Goal: Subscribe to service/newsletter

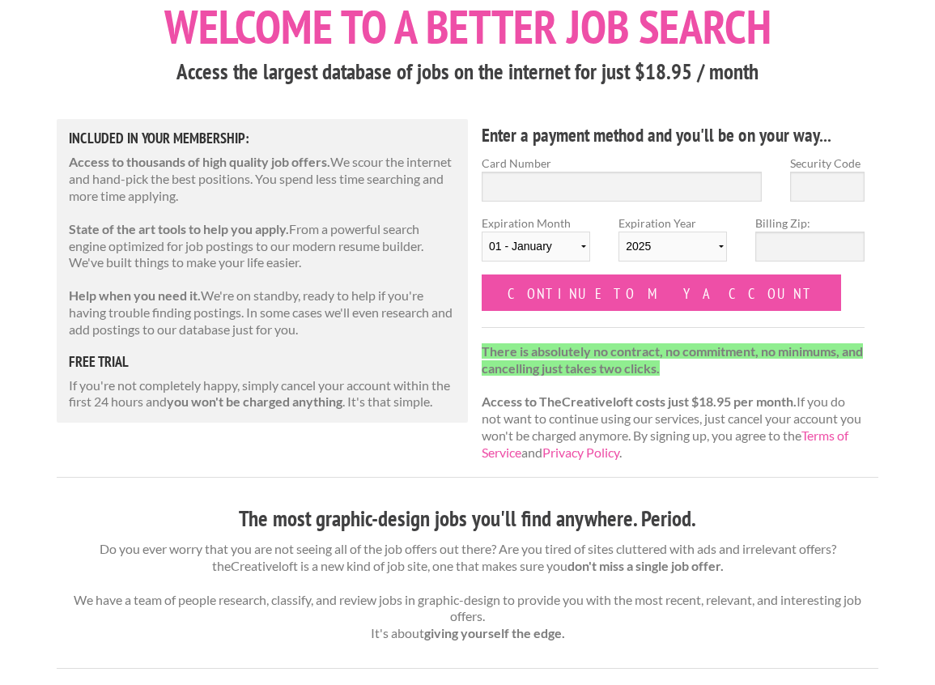
scroll to position [81, 0]
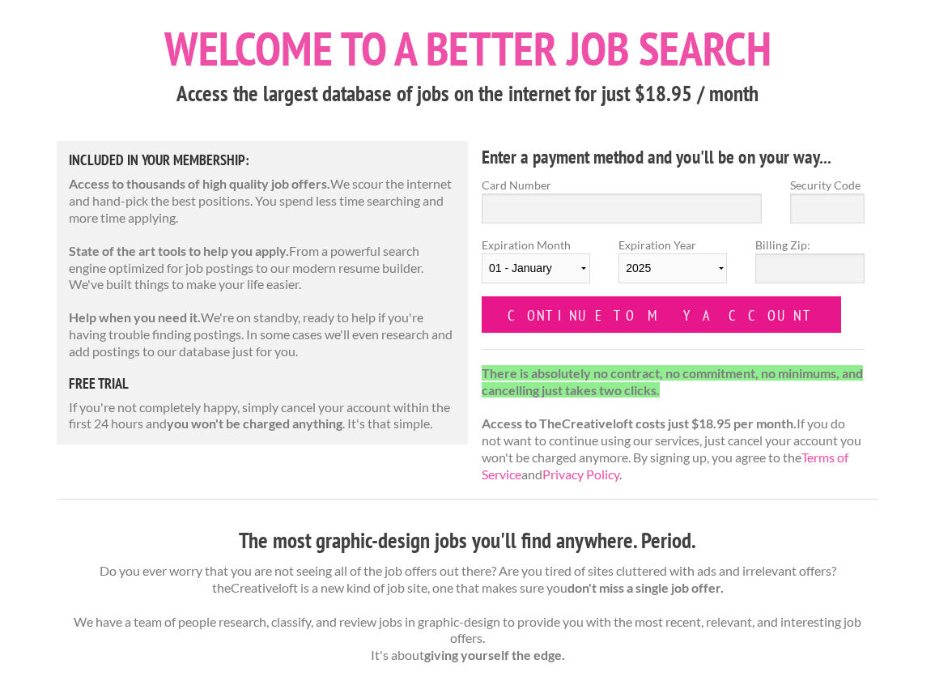
click at [614, 325] on input "Continue to my account" at bounding box center [660, 314] width 359 height 36
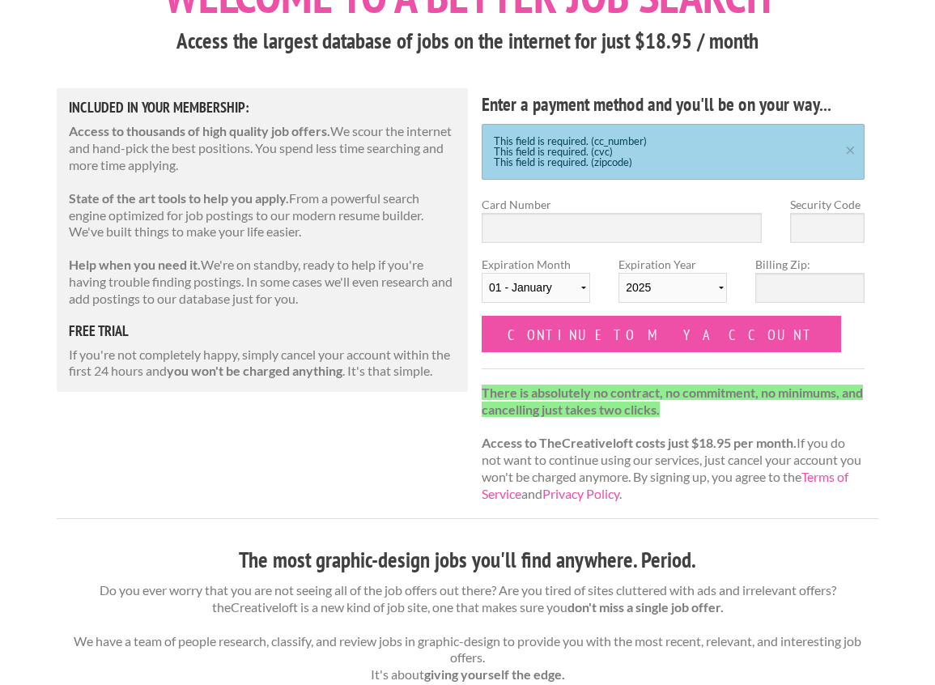
scroll to position [162, 0]
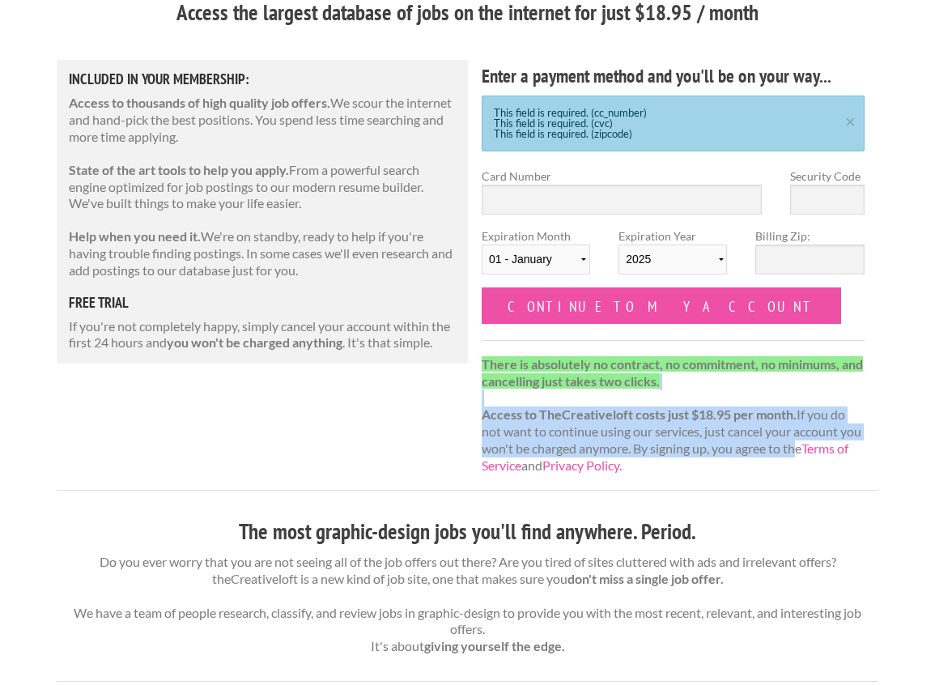
drag, startPoint x: 718, startPoint y: 390, endPoint x: 795, endPoint y: 453, distance: 100.1
click at [795, 453] on p "There is absolutely no contract, no commitment, no minimums, and cancelling jus…" at bounding box center [672, 415] width 383 height 118
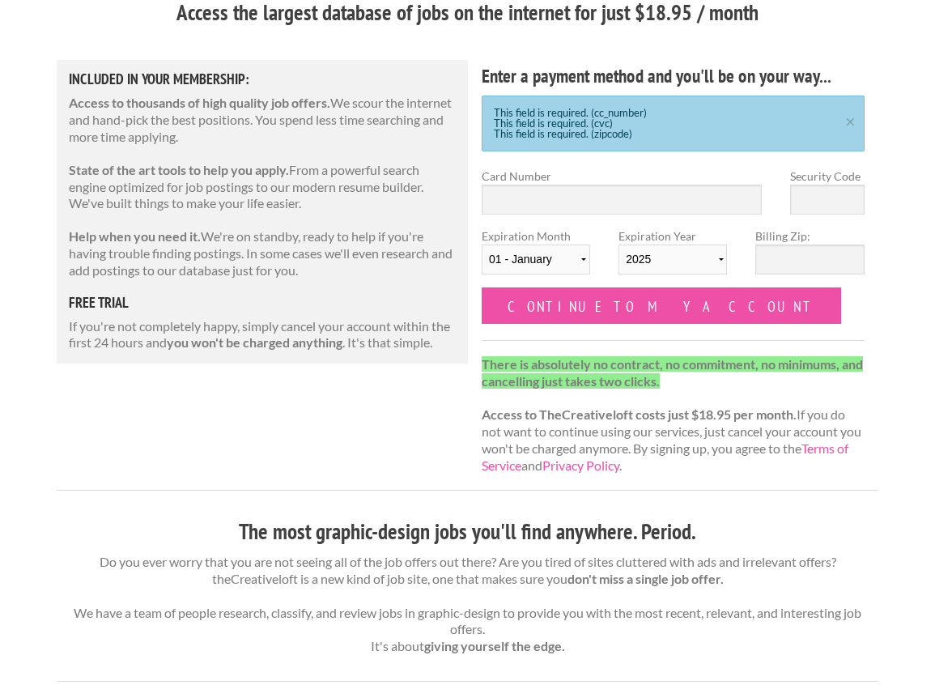
click at [804, 459] on p "There is absolutely no contract, no commitment, no minimums, and cancelling jus…" at bounding box center [672, 415] width 383 height 118
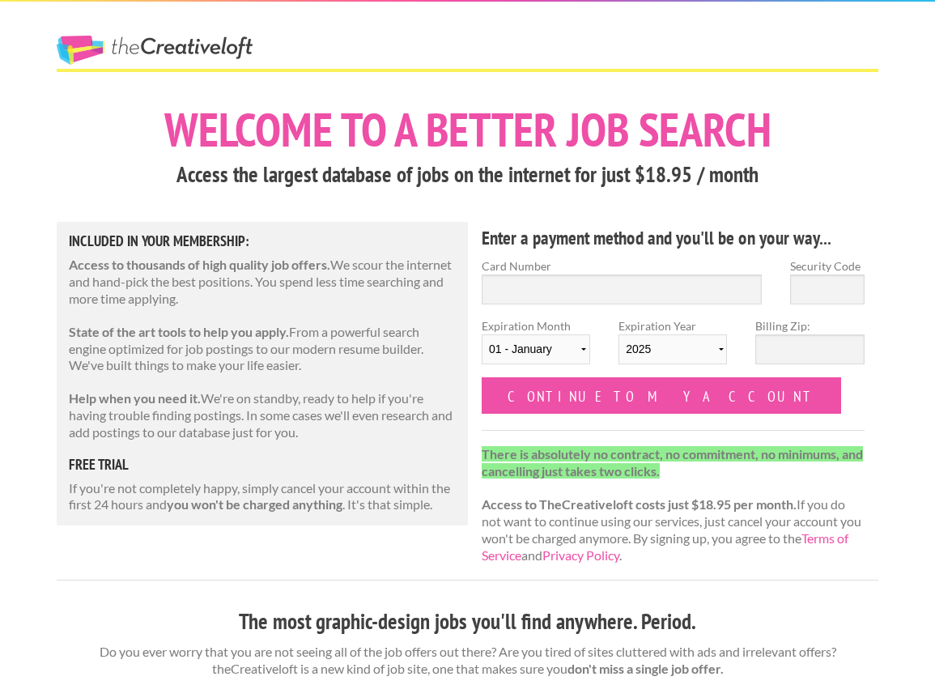
click at [158, 41] on link "The Creative Loft" at bounding box center [155, 50] width 196 height 29
click at [138, 29] on div "The Creative Loft" at bounding box center [184, 35] width 283 height 67
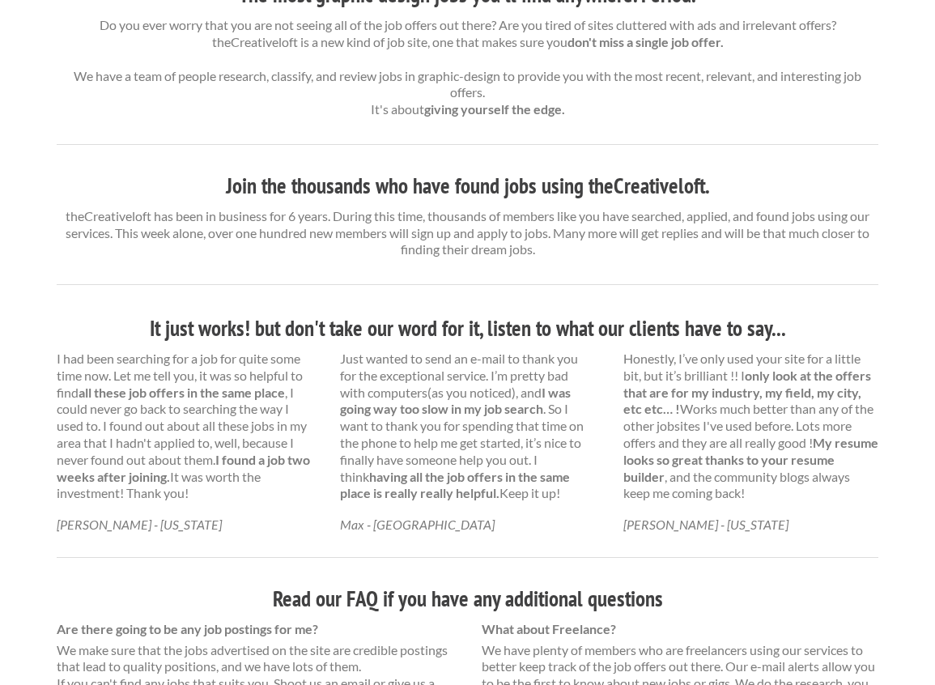
scroll to position [597, 0]
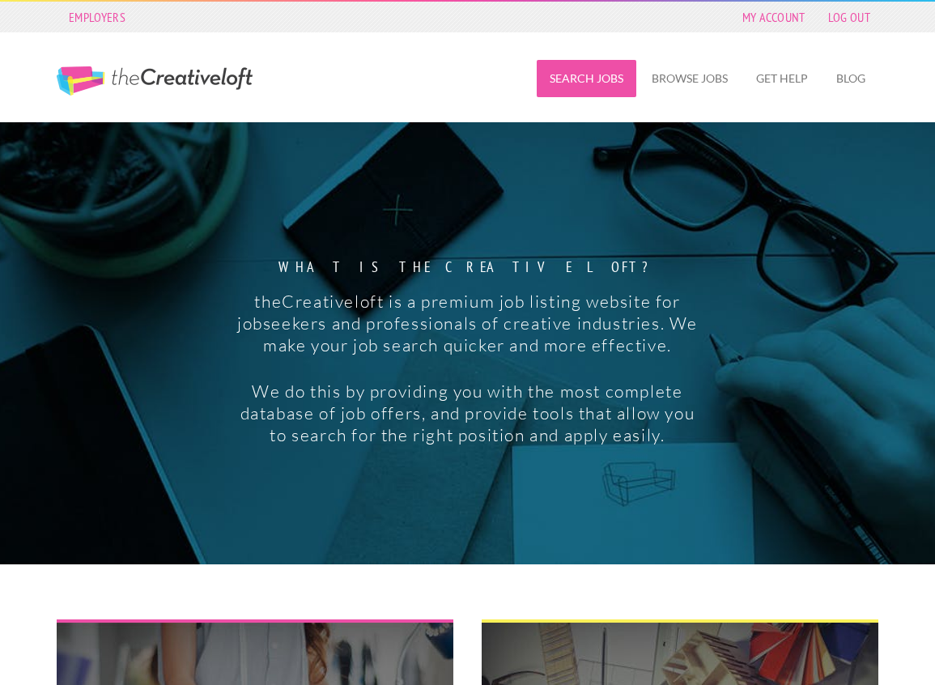
click at [592, 69] on link "Search Jobs" at bounding box center [586, 78] width 100 height 37
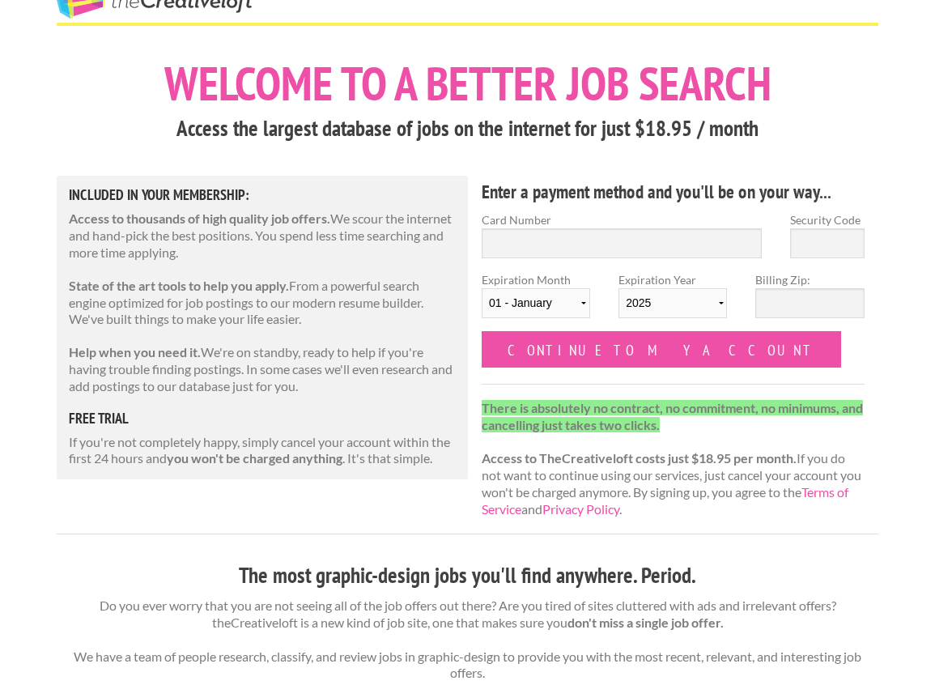
scroll to position [31, 0]
